Goal: Find specific page/section

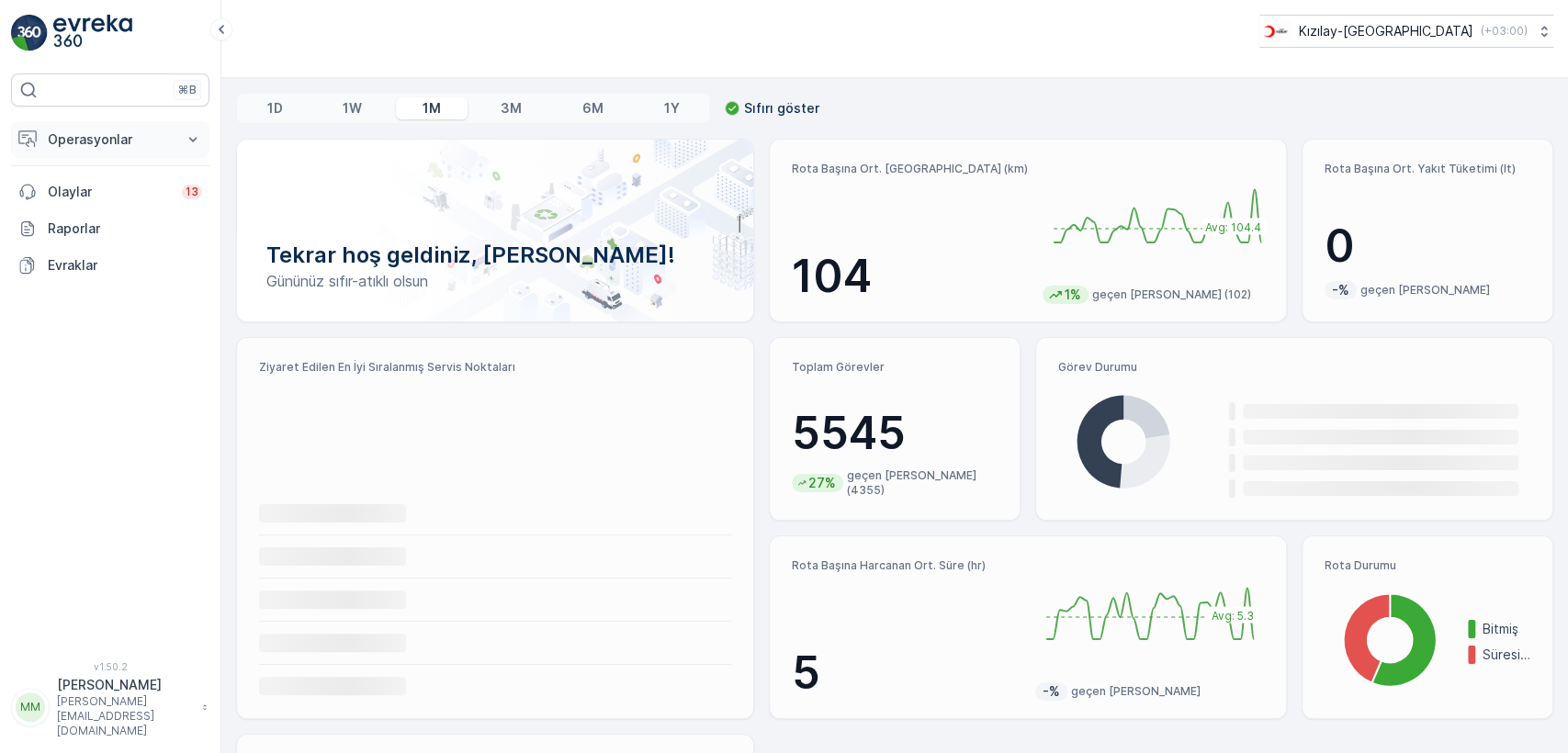
click at [117, 132] on p "Operasyonlar" at bounding box center [110, 140] width 125 height 19
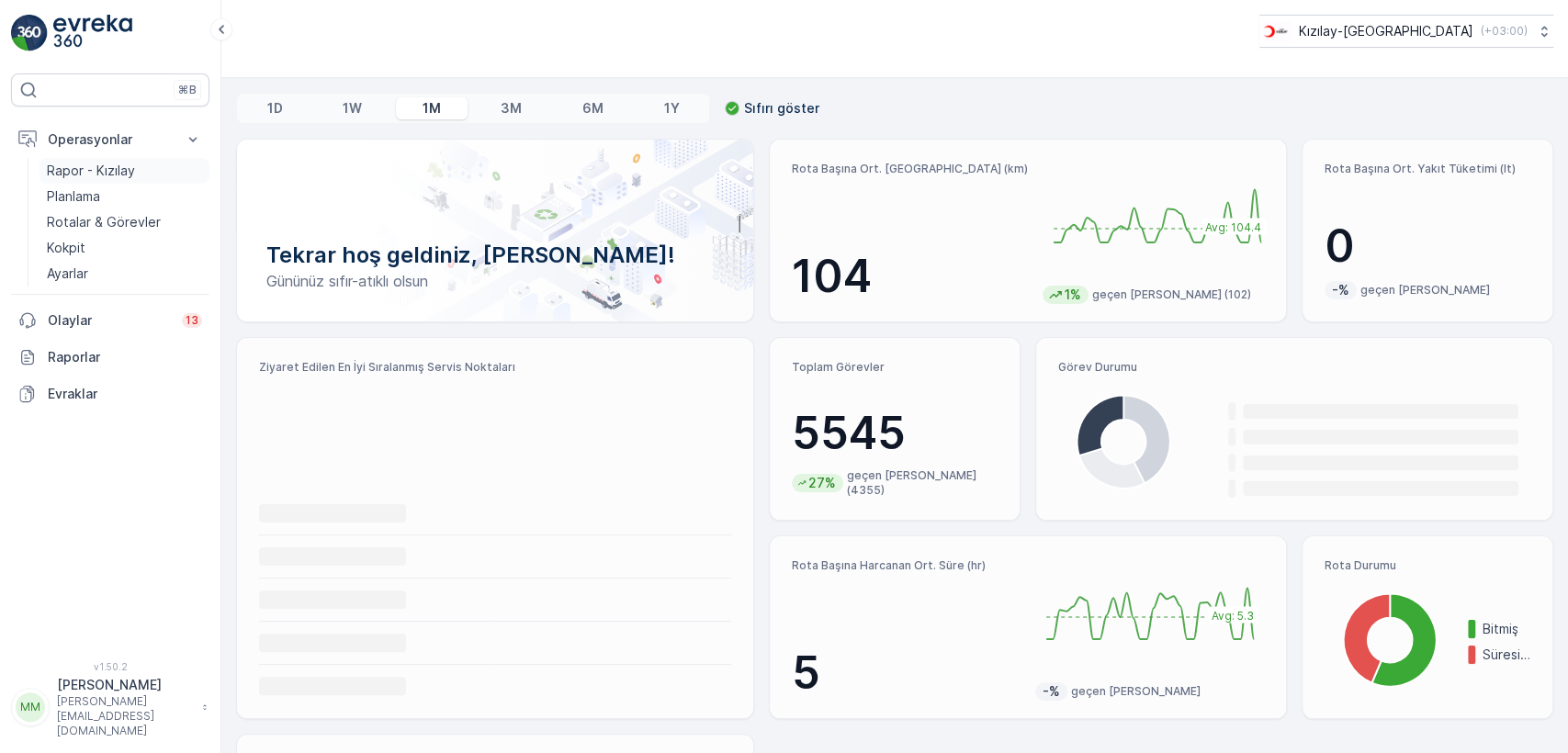
click at [122, 176] on p "Rapor - Kızılay" at bounding box center [90, 170] width 88 height 19
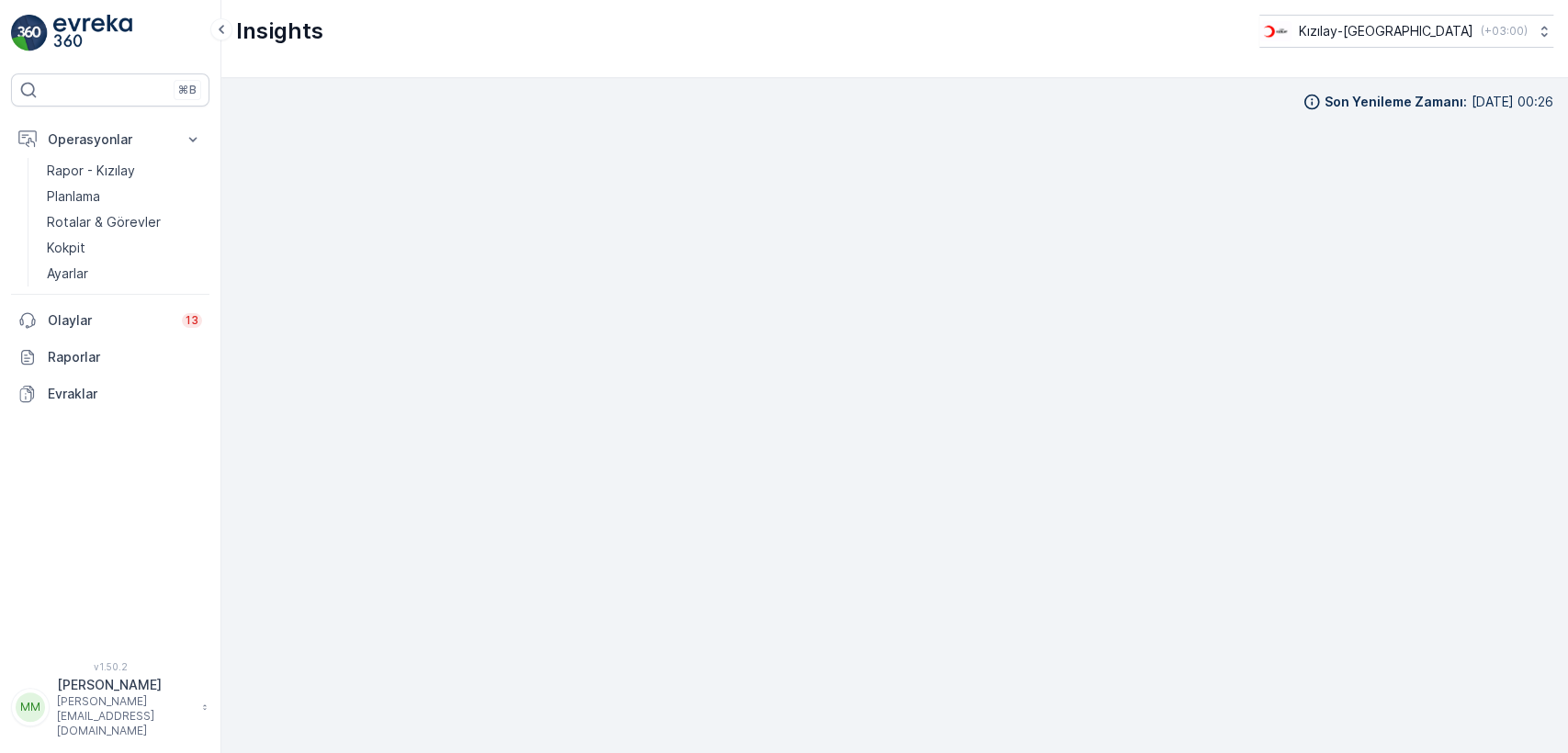
scroll to position [18, 0]
